Goal: Check status

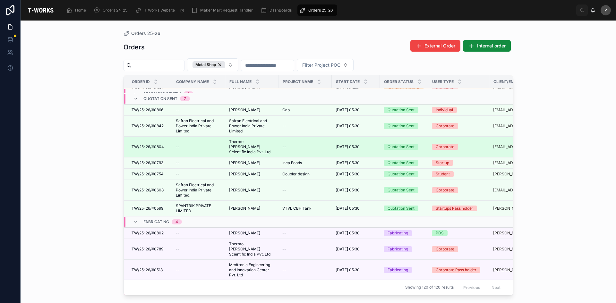
scroll to position [96, 0]
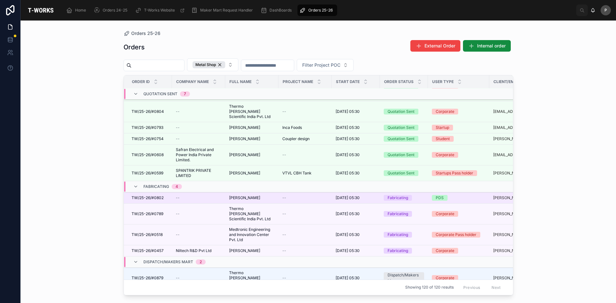
click at [162, 195] on span "TW/25-26/#0802" at bounding box center [148, 197] width 32 height 5
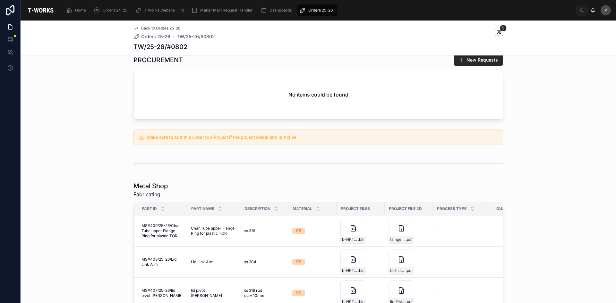
scroll to position [225, 0]
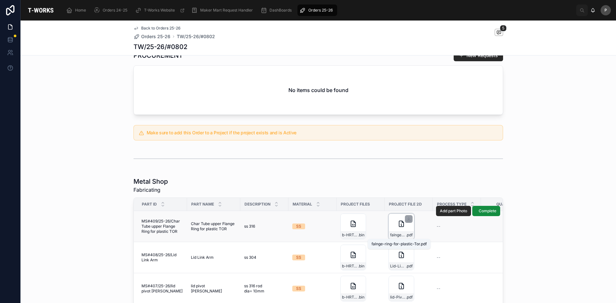
click at [394, 235] on span "falnge-ring-for-plastic-Tor" at bounding box center [398, 235] width 16 height 5
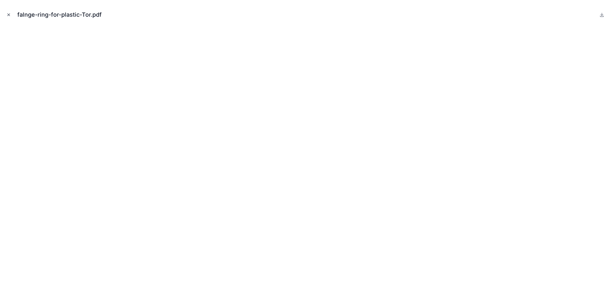
click at [10, 16] on icon "Close modal" at bounding box center [8, 15] width 4 height 4
